Goal: Check status: Check status

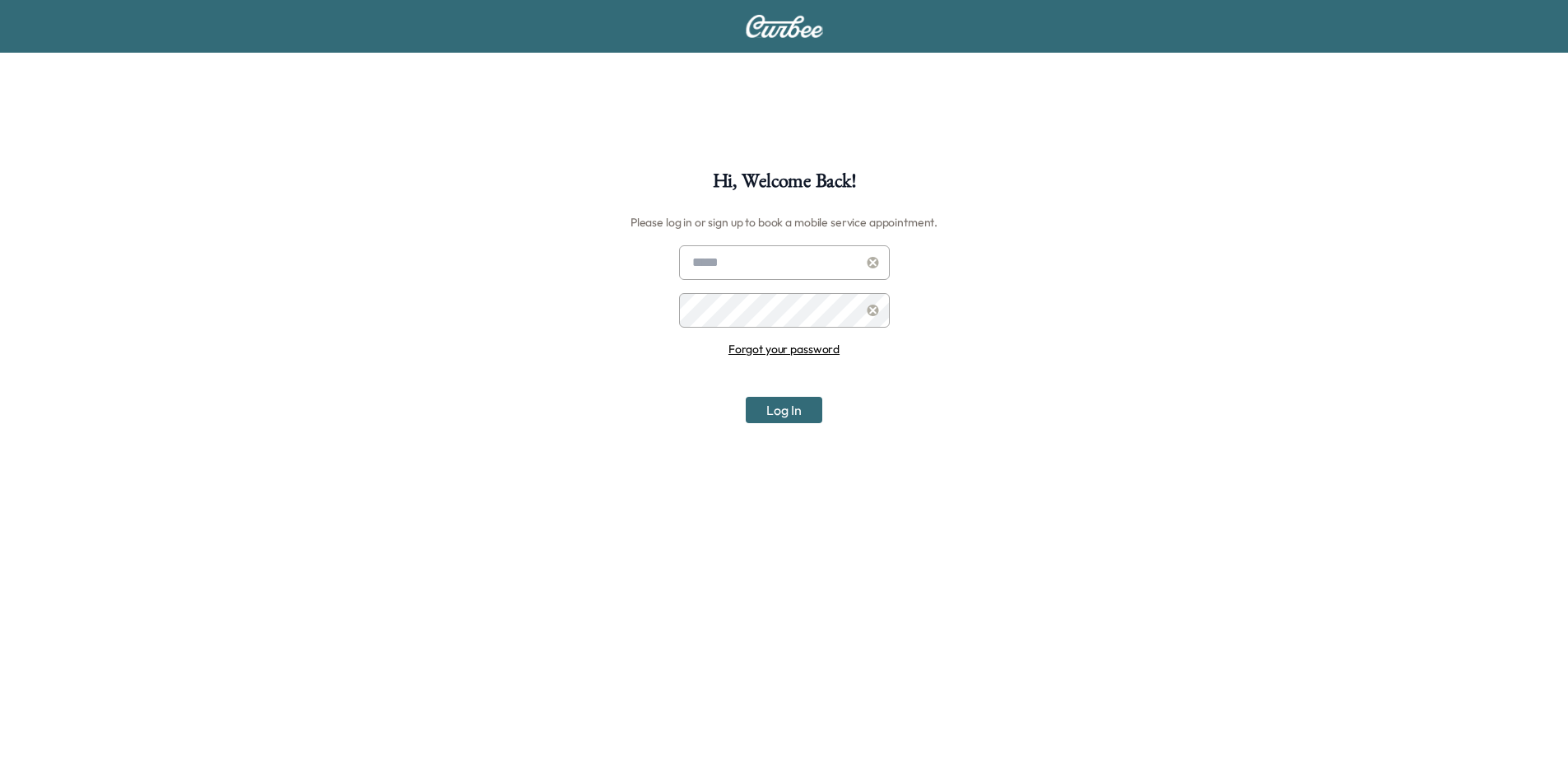
type input "**********"
click at [772, 404] on button "Log In" at bounding box center [784, 410] width 76 height 27
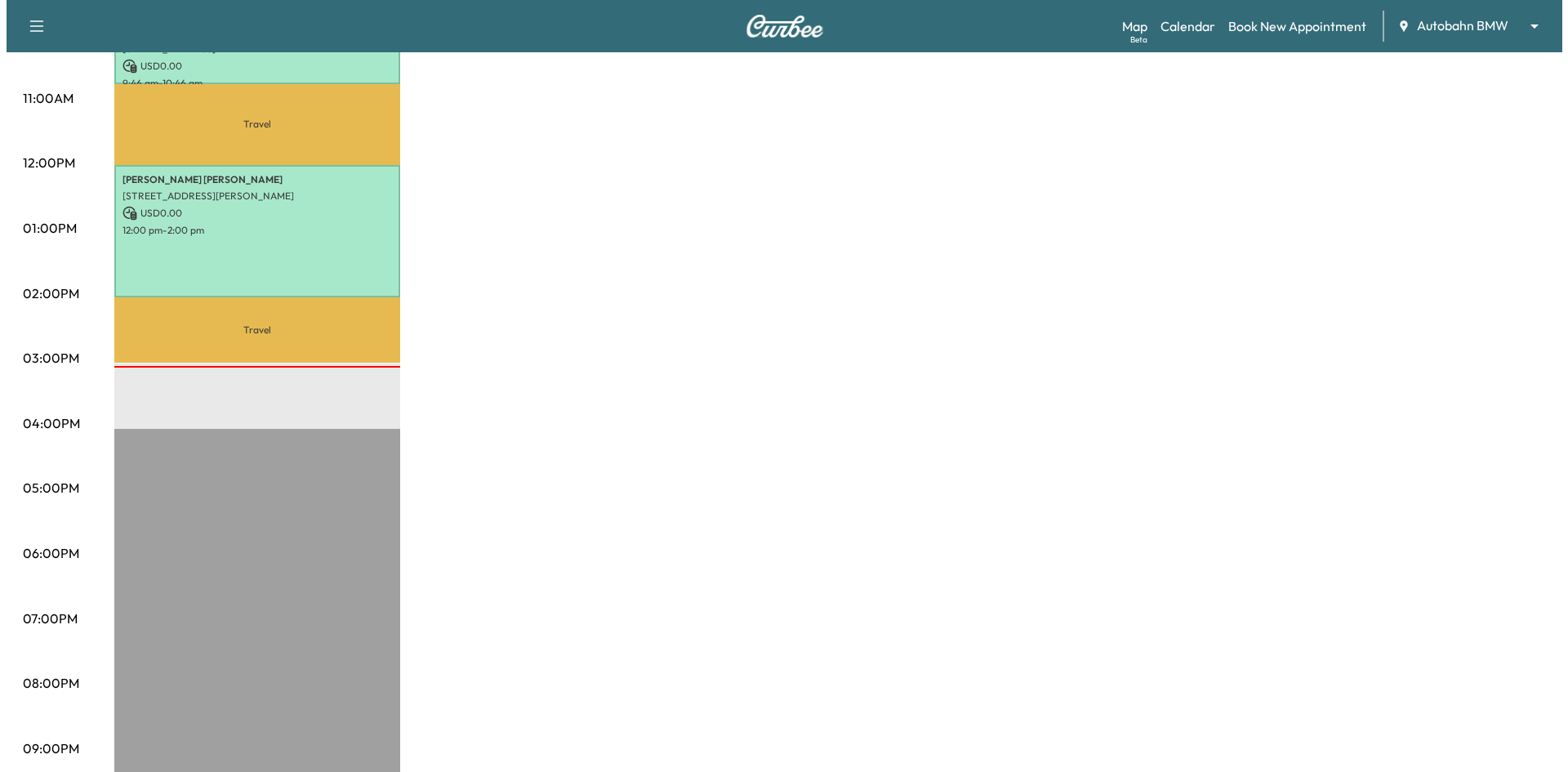
scroll to position [519, 0]
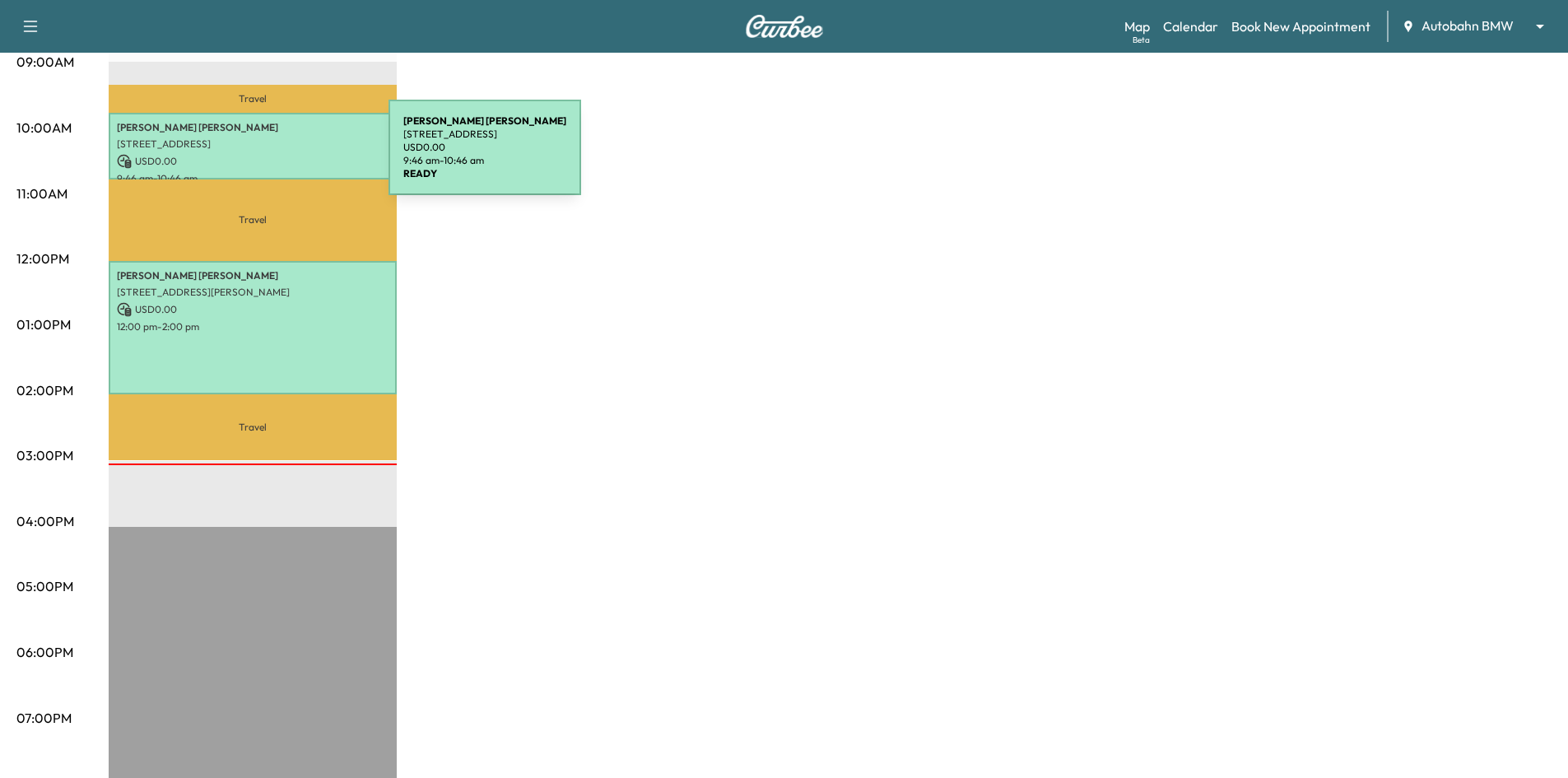
click at [265, 157] on p "USD 0.00" at bounding box center [252, 161] width 272 height 15
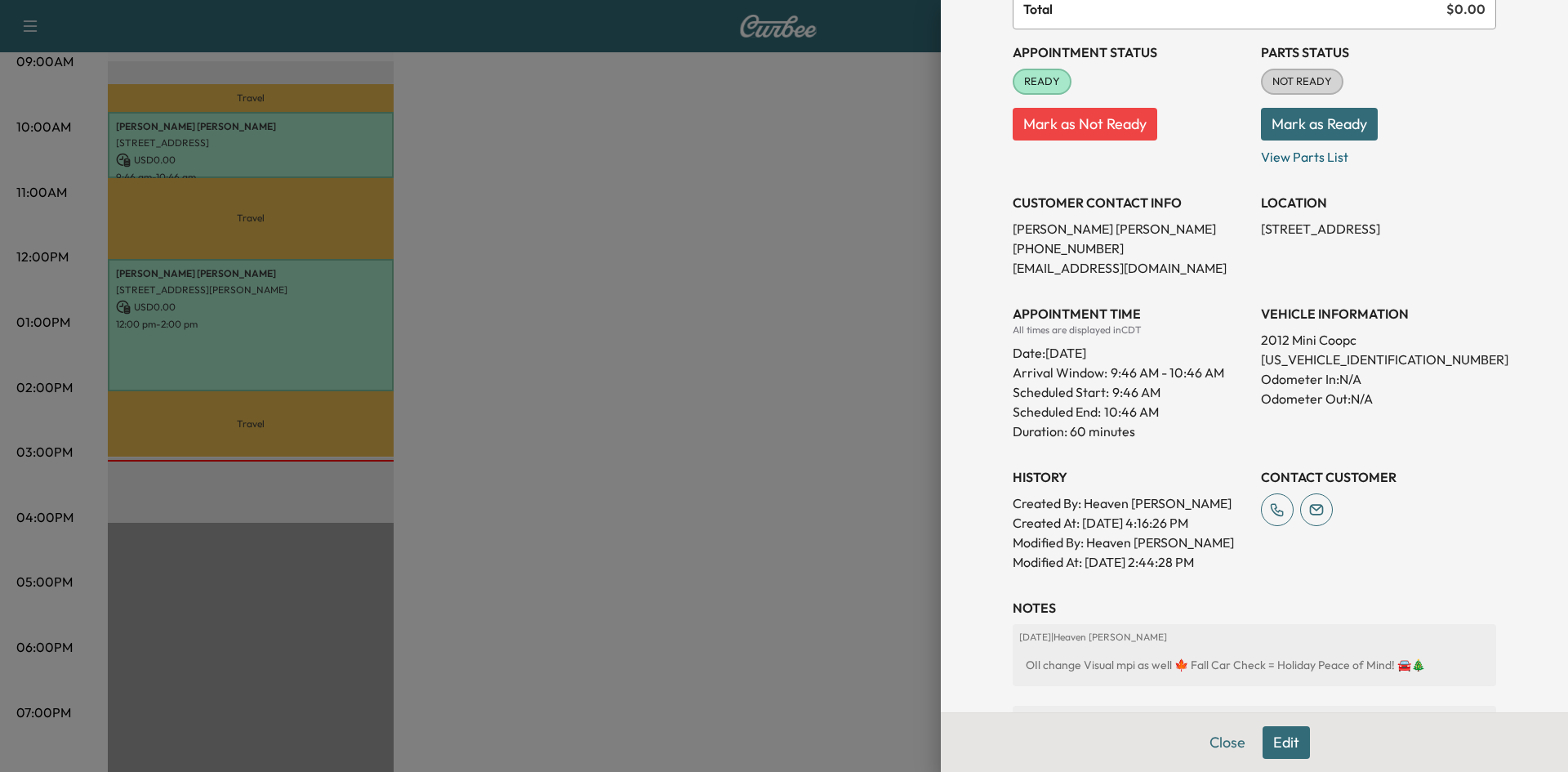
scroll to position [163, 0]
click at [195, 358] on div at bounding box center [784, 386] width 1568 height 772
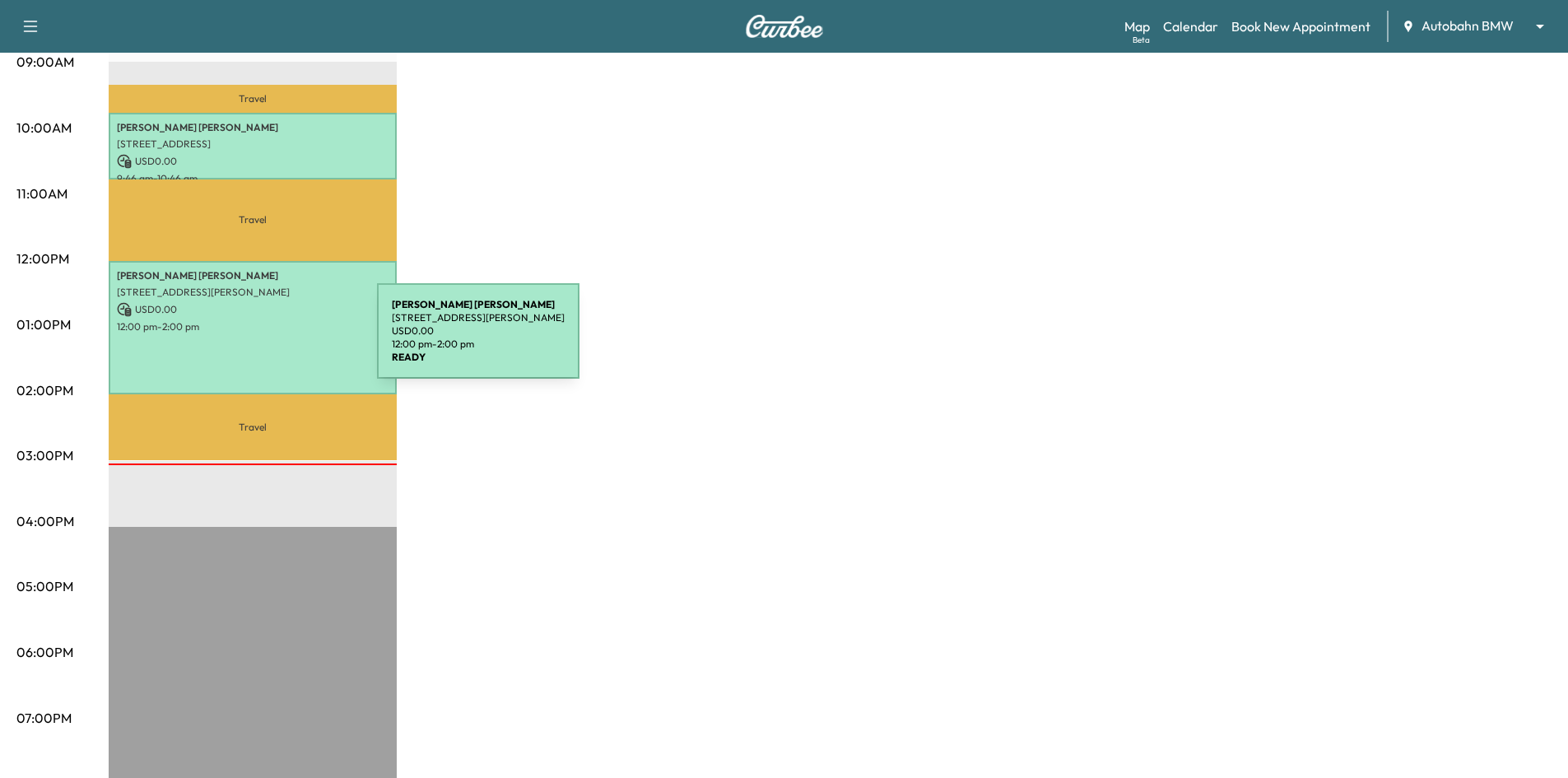
click at [254, 341] on div "Shannon Gleaton 1240 Tidwell Rd, Weatherford, TX 76087, USA USD 0.00 12:00 pm -…" at bounding box center [253, 327] width 288 height 134
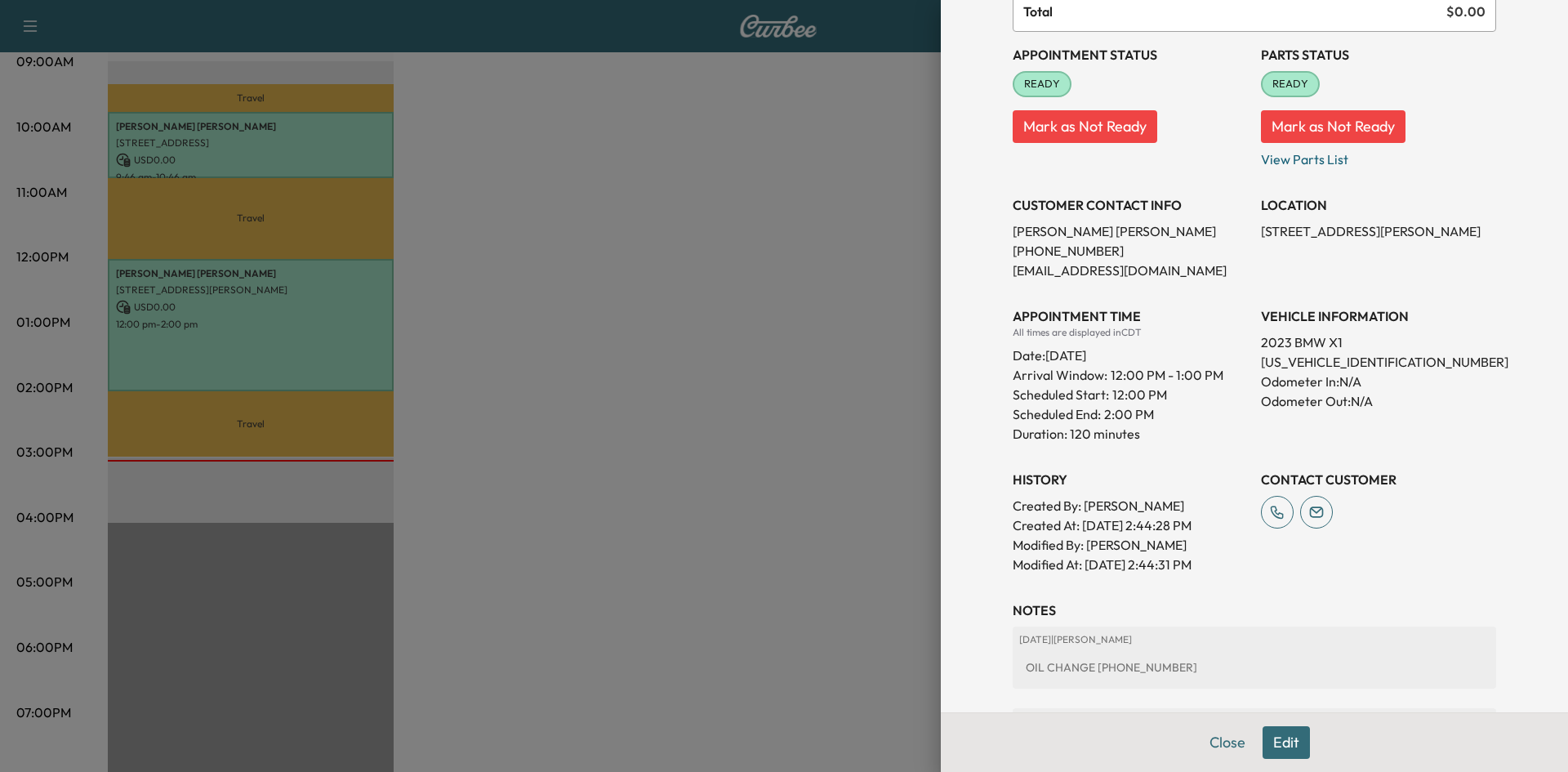
scroll to position [339, 0]
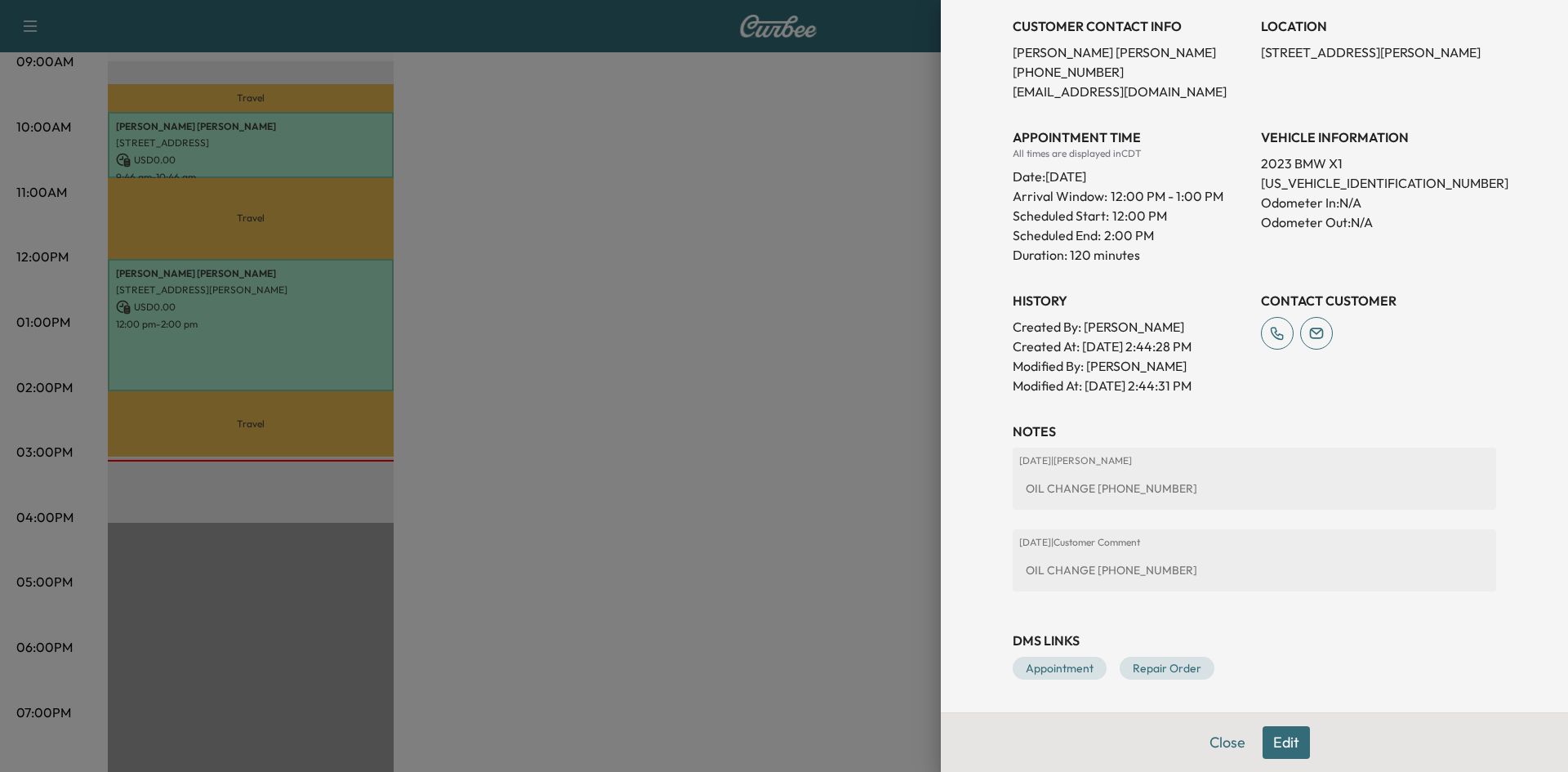
click at [1029, 656] on div "DMS Links Appointment Repair Order" at bounding box center [1254, 655] width 484 height 49
click at [1031, 666] on link "Appointment" at bounding box center [1060, 667] width 94 height 23
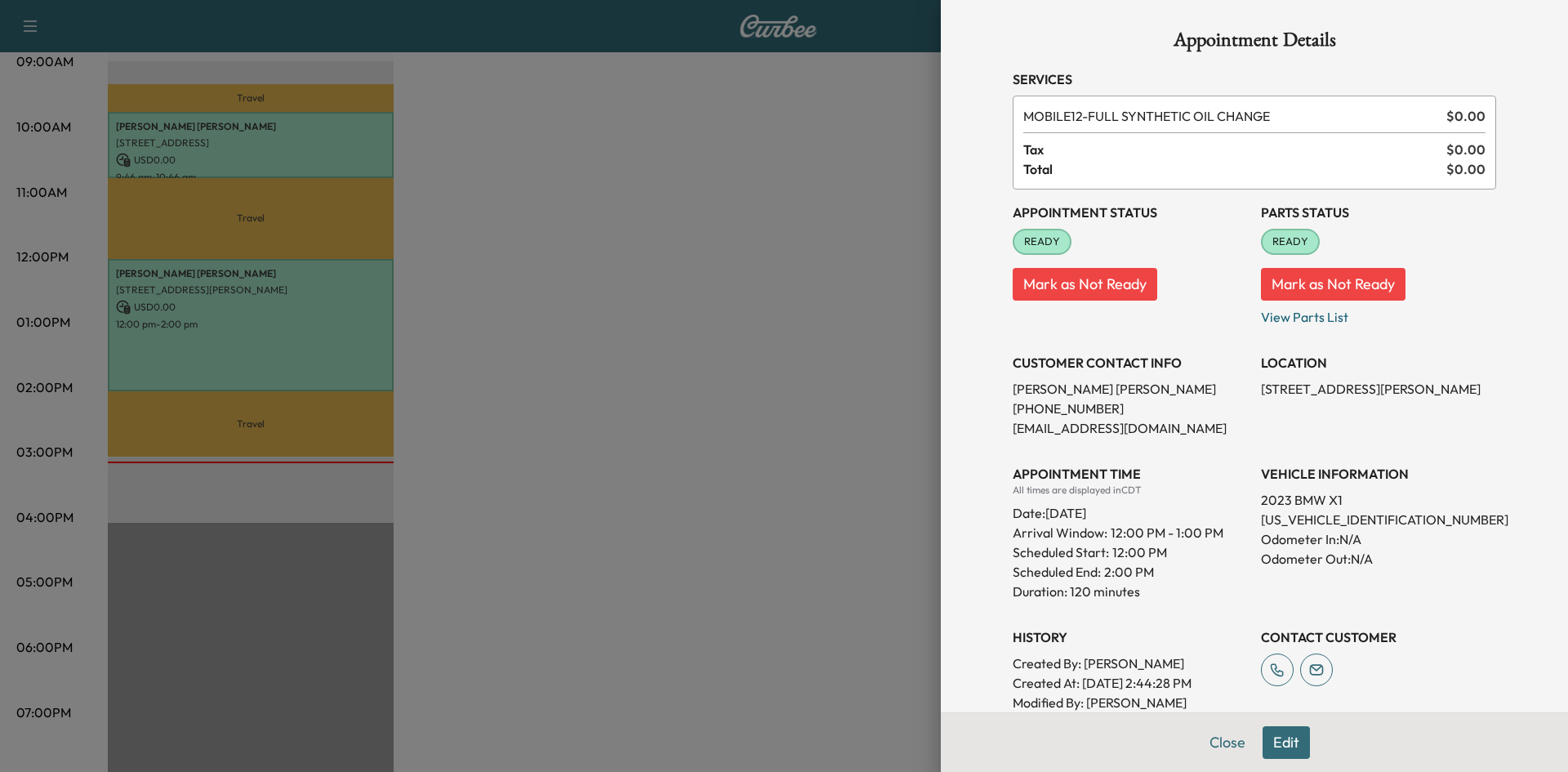
scroll to position [0, 0]
click at [1020, 251] on span "READY" at bounding box center [1042, 244] width 55 height 16
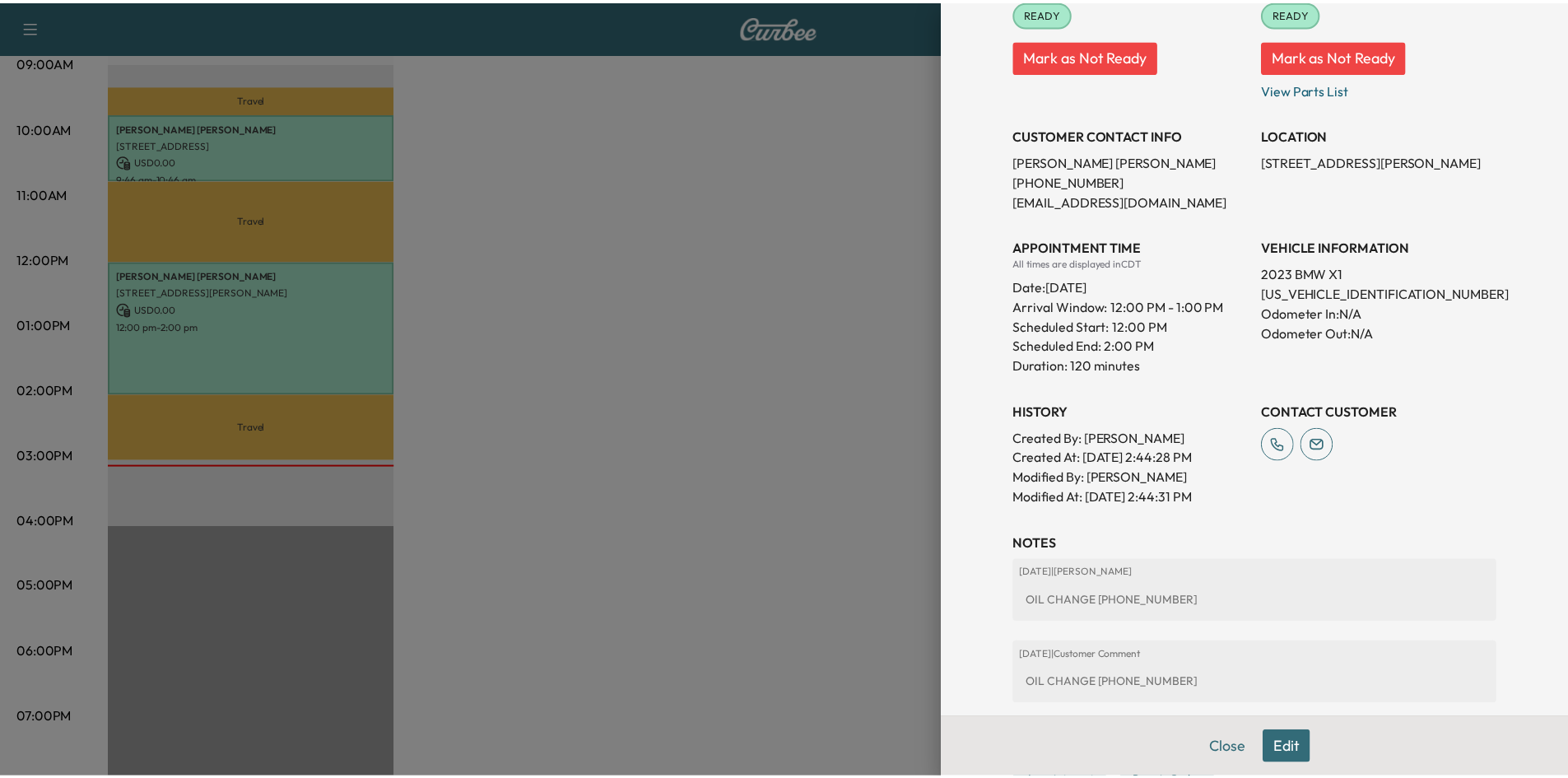
scroll to position [342, 0]
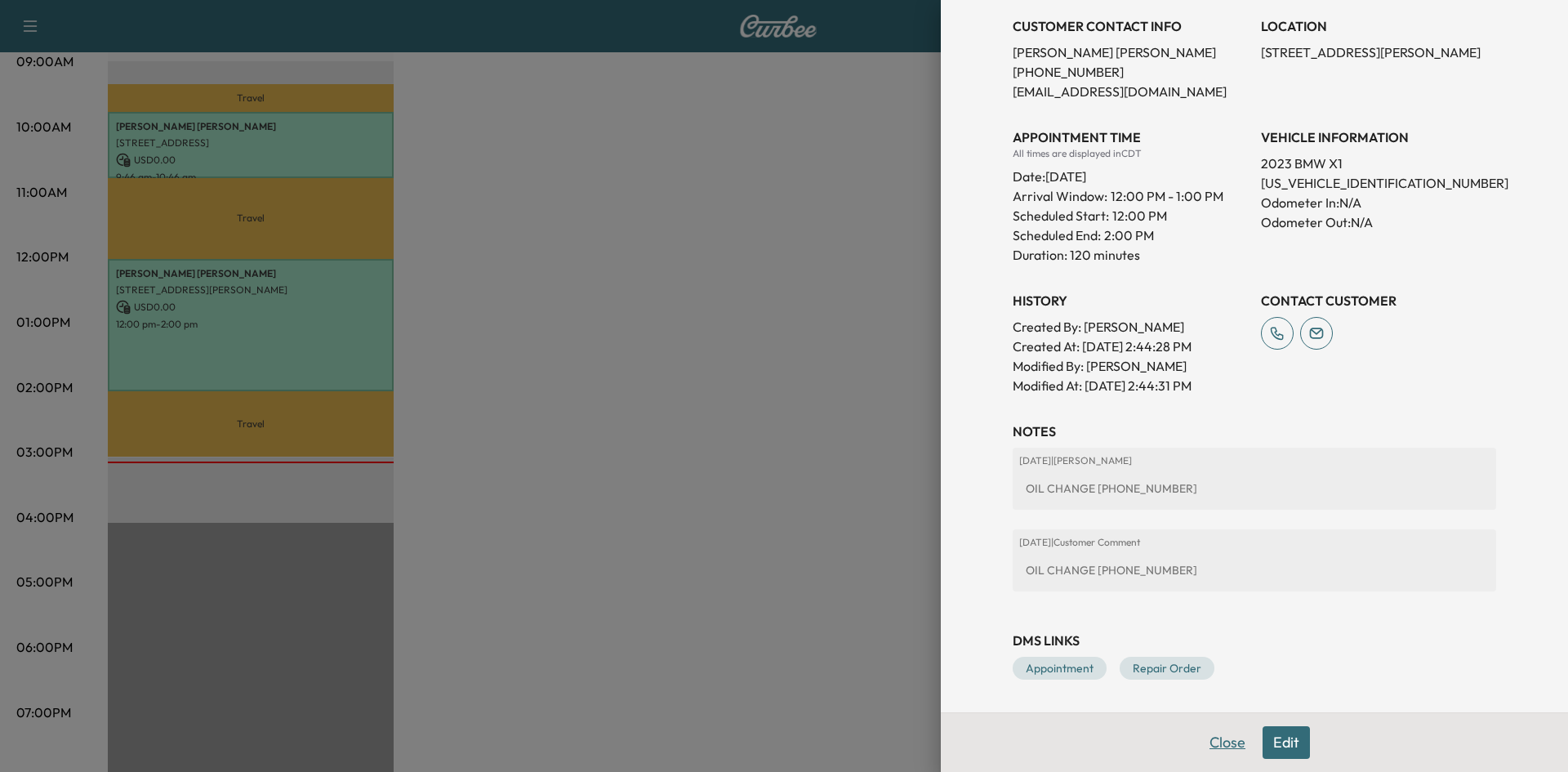
click at [1216, 745] on button "Close" at bounding box center [1227, 742] width 57 height 32
